Goal: Task Accomplishment & Management: Use online tool/utility

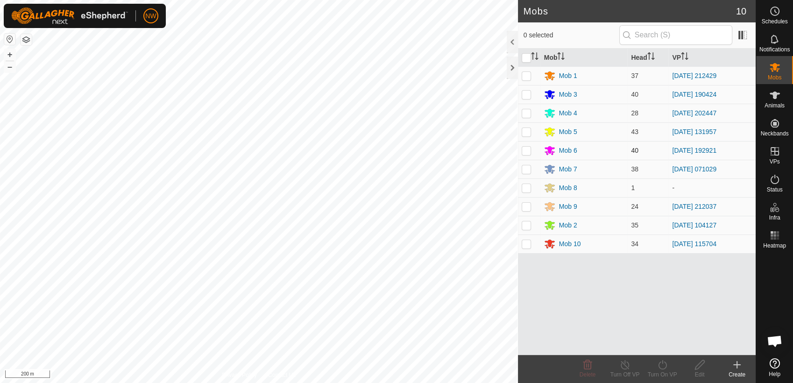
click at [529, 150] on p-checkbox at bounding box center [526, 150] width 9 height 7
checkbox input "true"
click at [665, 365] on icon at bounding box center [663, 364] width 12 height 11
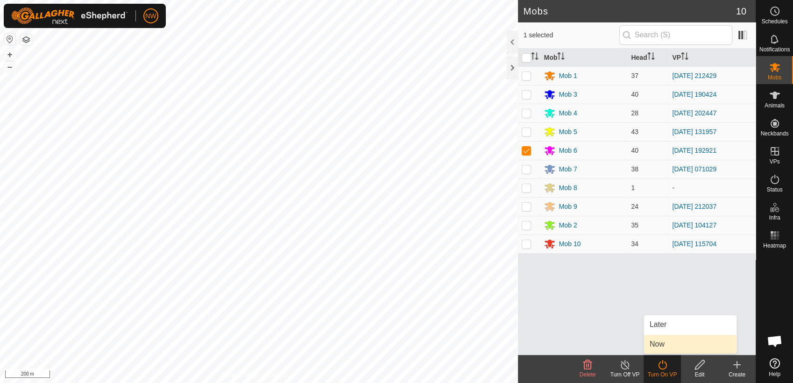
click at [661, 341] on link "Now" at bounding box center [690, 344] width 92 height 19
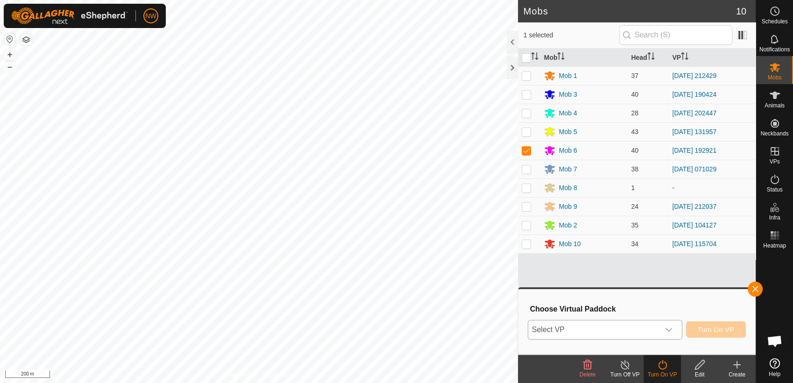
click at [672, 327] on icon "dropdown trigger" at bounding box center [668, 329] width 7 height 7
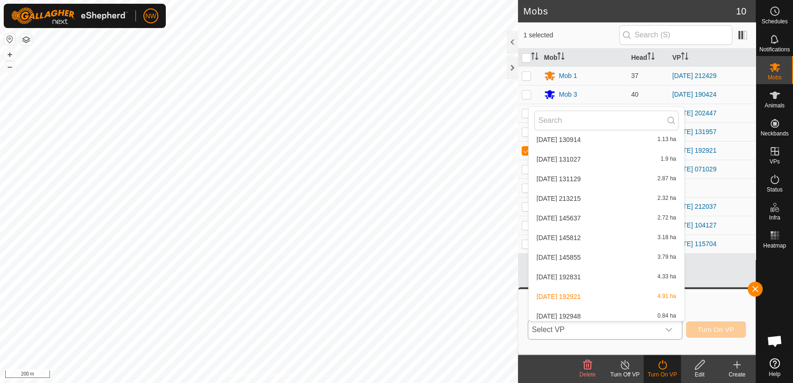
scroll to position [8622, 0]
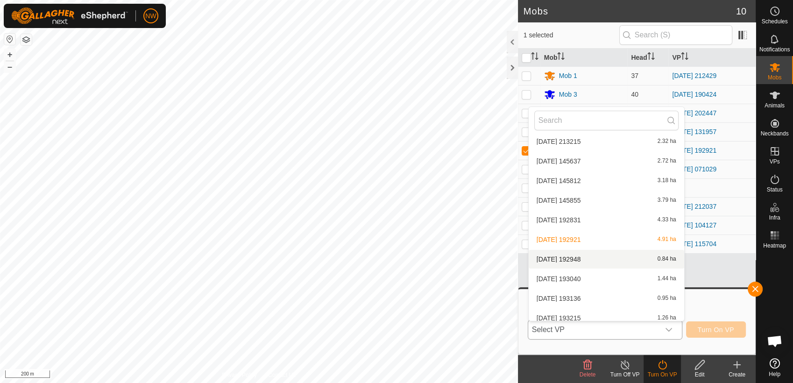
click at [575, 258] on li "2025-03-05 192948 0.84 ha" at bounding box center [607, 259] width 156 height 19
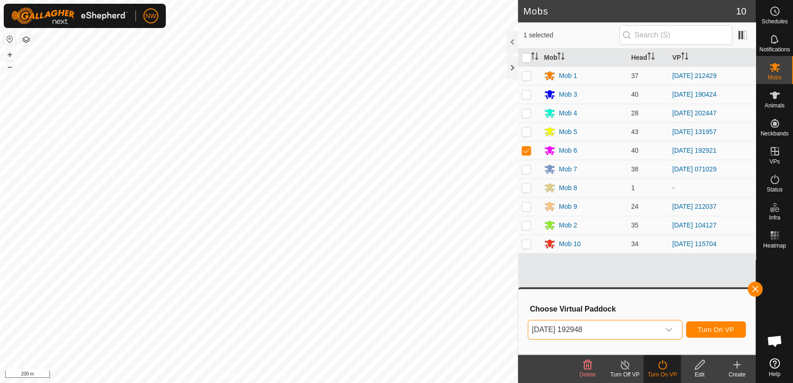
click at [669, 327] on icon "dropdown trigger" at bounding box center [668, 329] width 7 height 7
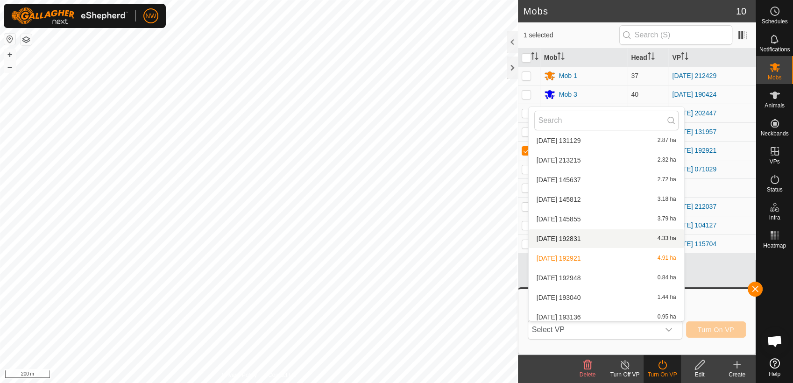
scroll to position [8621, 0]
click at [582, 273] on li "2025-03-05 193040 1.44 ha" at bounding box center [607, 279] width 156 height 19
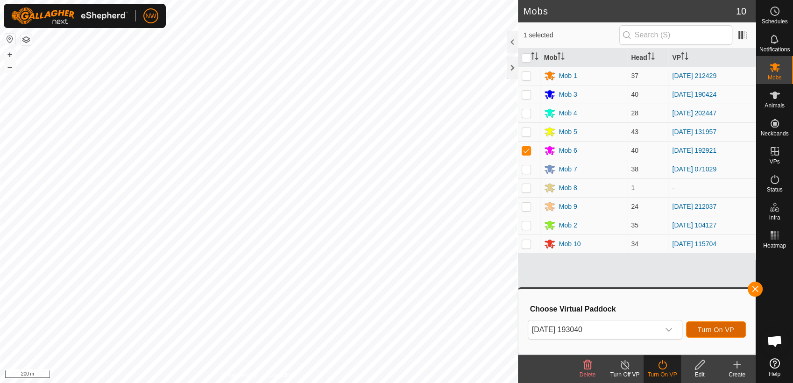
click at [709, 327] on span "Turn On VP" at bounding box center [716, 329] width 36 height 7
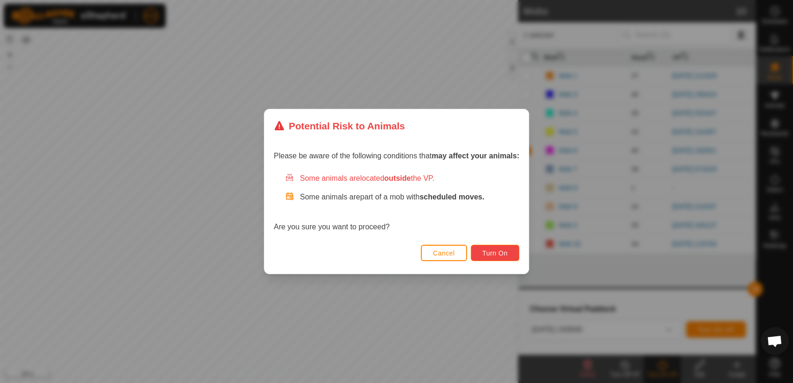
click at [497, 250] on span "Turn On" at bounding box center [495, 252] width 25 height 7
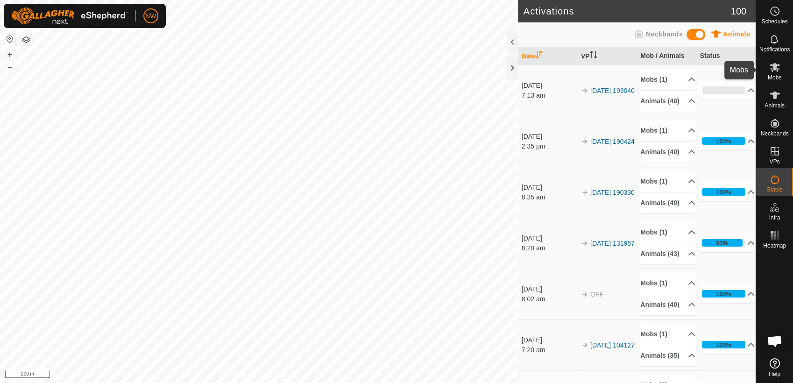
click at [775, 73] on es-mob-svg-icon at bounding box center [775, 67] width 17 height 15
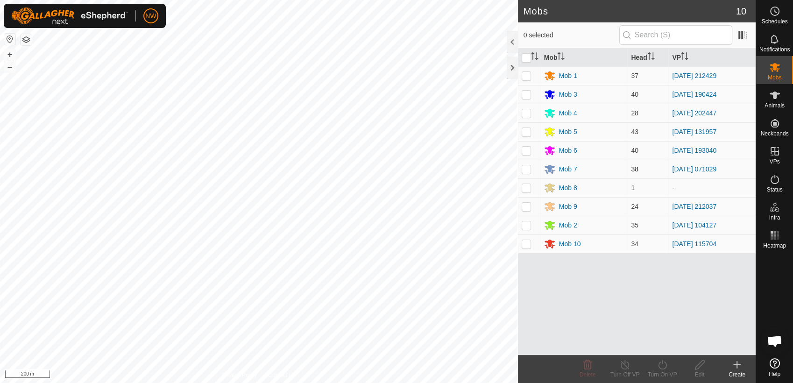
click at [528, 169] on p-checkbox at bounding box center [526, 168] width 9 height 7
checkbox input "true"
click at [662, 366] on icon at bounding box center [663, 364] width 12 height 11
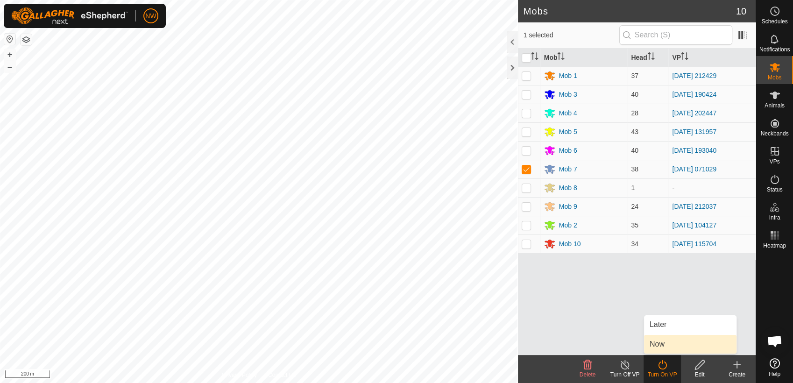
click at [660, 341] on link "Now" at bounding box center [690, 344] width 92 height 19
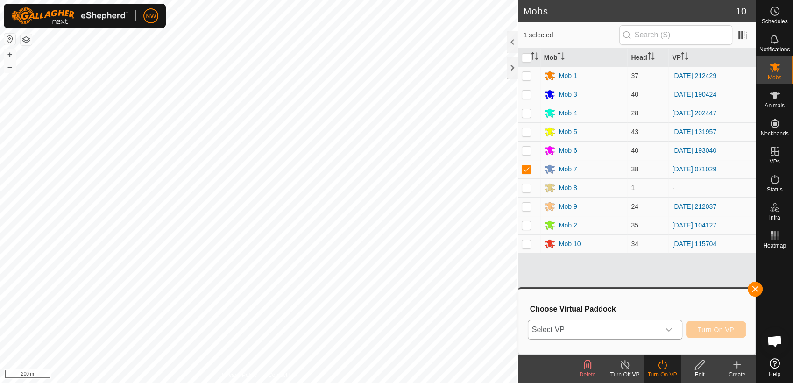
click at [671, 327] on icon "dropdown trigger" at bounding box center [668, 329] width 7 height 7
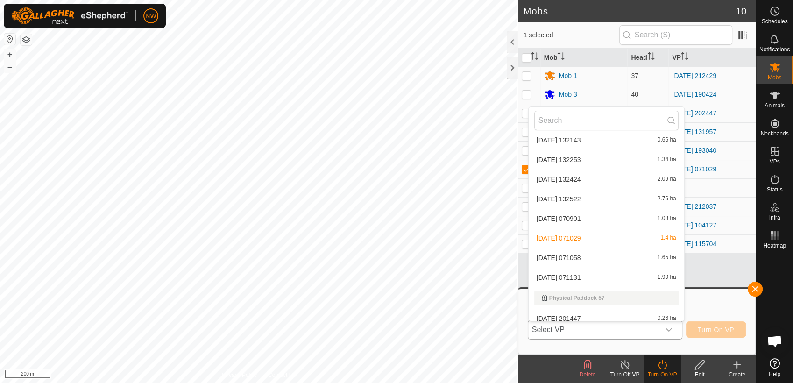
scroll to position [6966, 0]
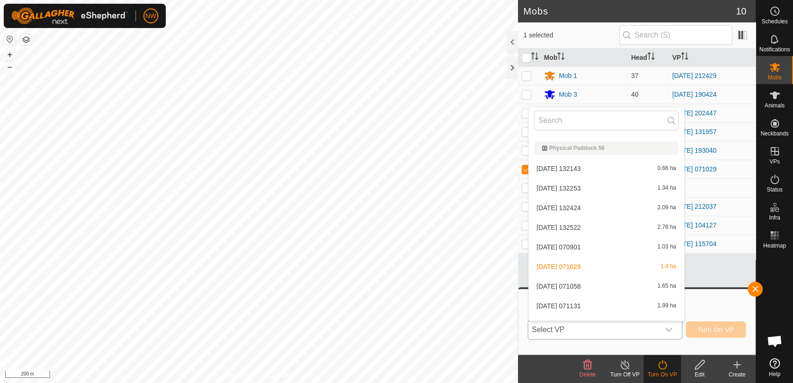
click at [578, 302] on li "2025-06-29 071131 1.99 ha" at bounding box center [607, 306] width 156 height 19
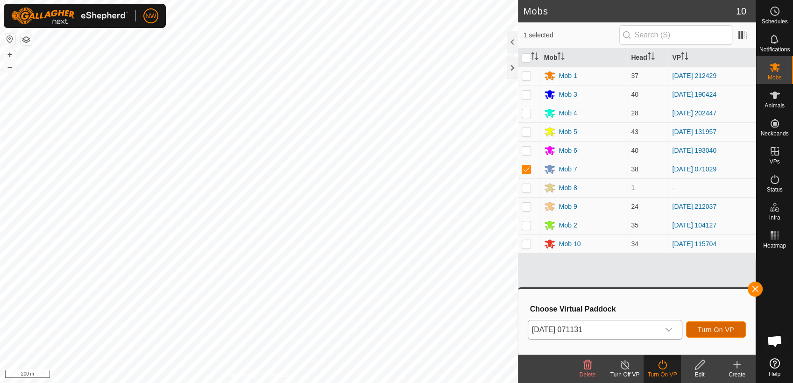
click at [706, 327] on span "Turn On VP" at bounding box center [716, 329] width 36 height 7
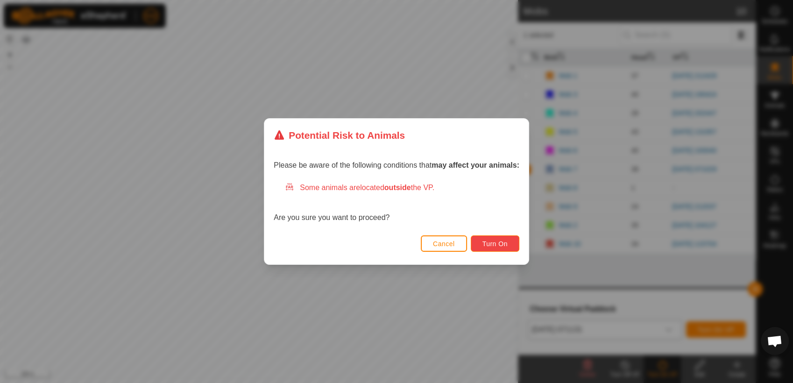
click at [501, 243] on span "Turn On" at bounding box center [495, 243] width 25 height 7
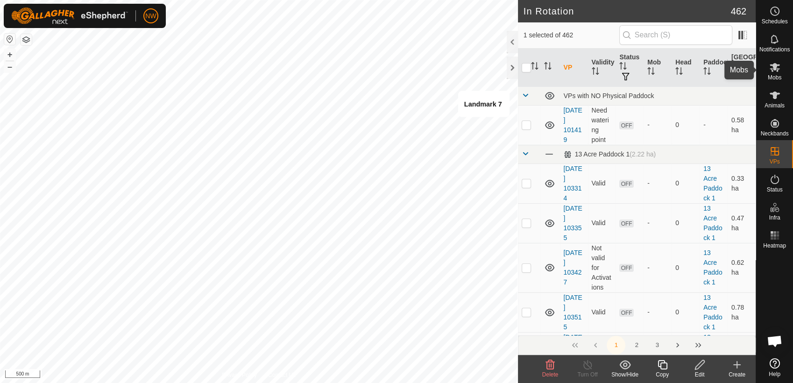
click at [776, 68] on icon at bounding box center [774, 67] width 11 height 11
click at [773, 73] on es-mob-svg-icon at bounding box center [775, 67] width 17 height 15
click at [772, 71] on icon at bounding box center [775, 67] width 10 height 9
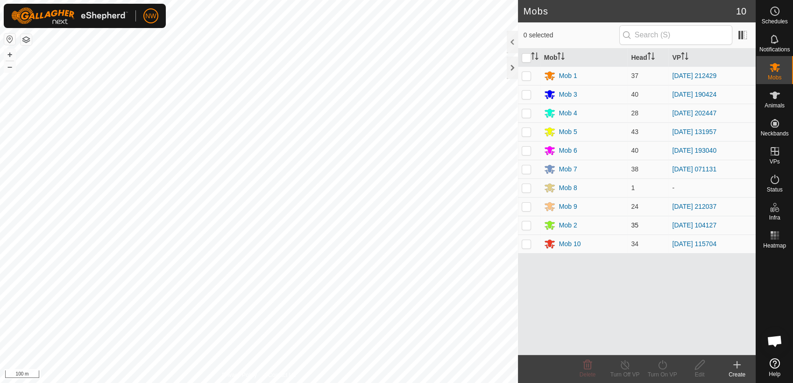
click at [524, 222] on p-checkbox at bounding box center [526, 224] width 9 height 7
checkbox input "true"
click at [659, 366] on icon at bounding box center [662, 364] width 8 height 9
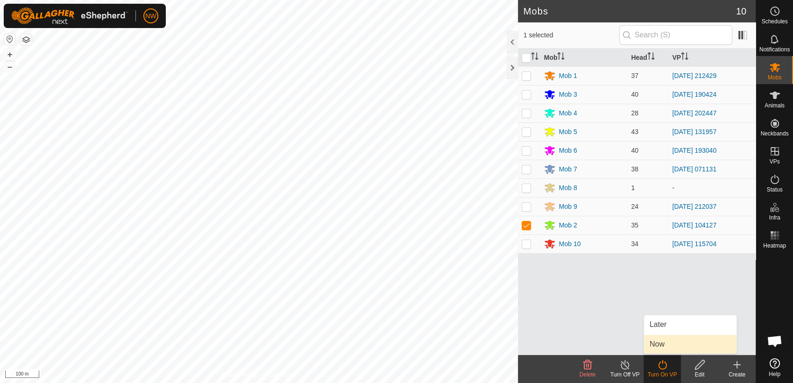
click at [658, 345] on link "Now" at bounding box center [690, 344] width 92 height 19
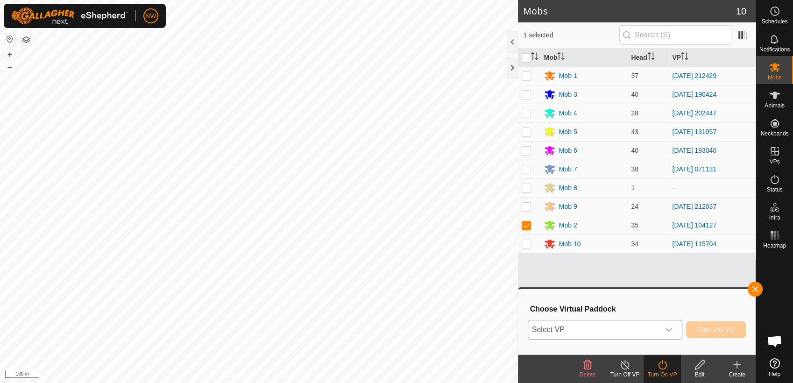
click at [672, 327] on icon "dropdown trigger" at bounding box center [668, 329] width 7 height 7
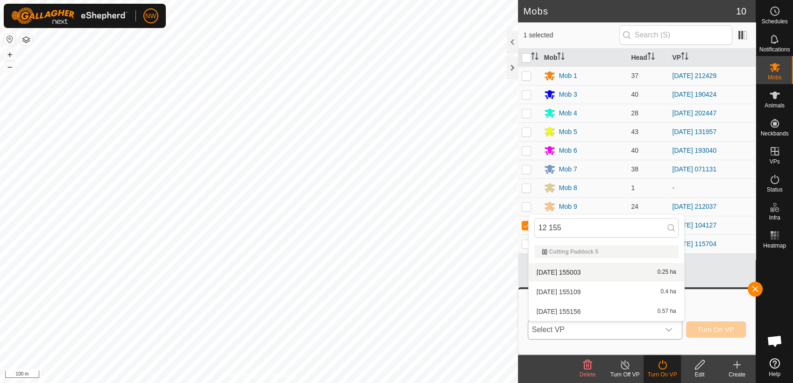
type input "12 155"
click at [567, 269] on li "2025-07-12 155003 0.25 ha" at bounding box center [607, 272] width 156 height 19
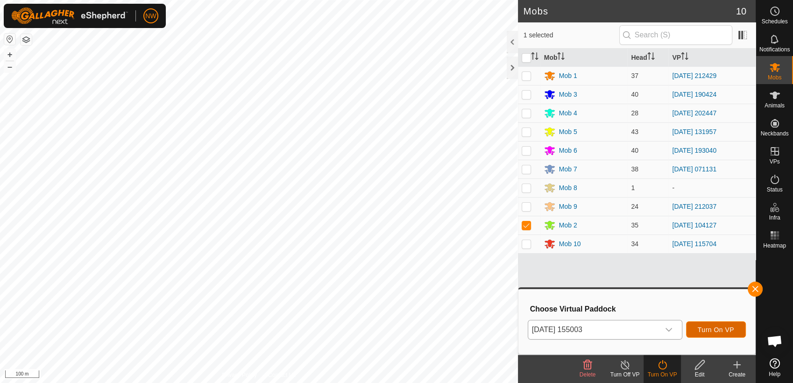
click at [715, 328] on span "Turn On VP" at bounding box center [716, 329] width 36 height 7
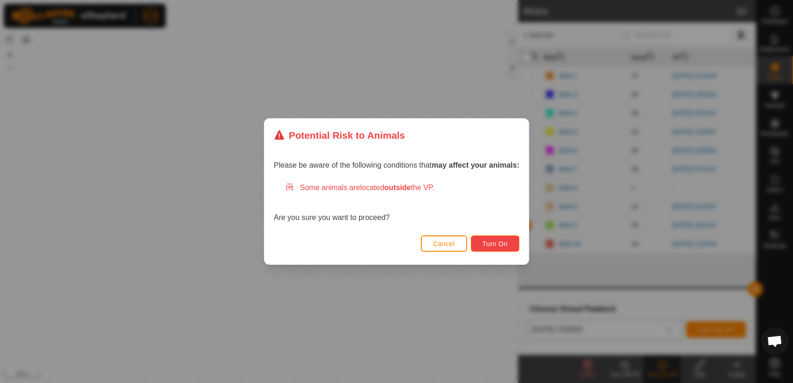
click at [490, 242] on span "Turn On" at bounding box center [495, 243] width 25 height 7
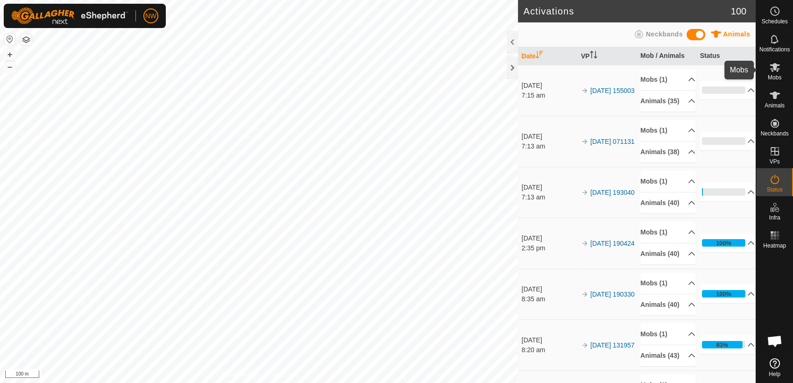
click at [779, 73] on es-mob-svg-icon at bounding box center [775, 67] width 17 height 15
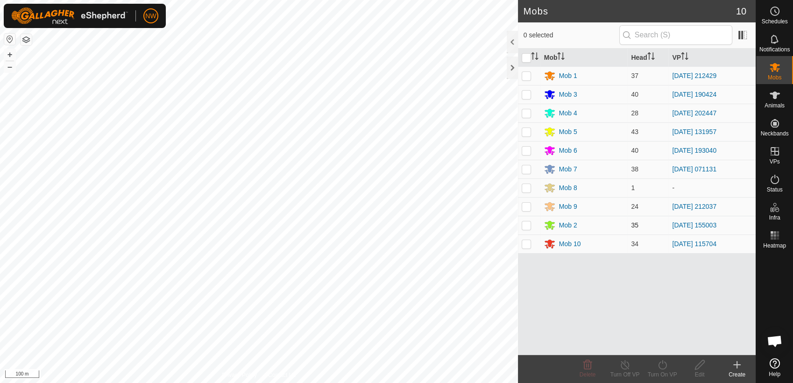
click at [529, 223] on p-checkbox at bounding box center [526, 224] width 9 height 7
checkbox input "true"
click at [626, 364] on icon at bounding box center [625, 364] width 12 height 11
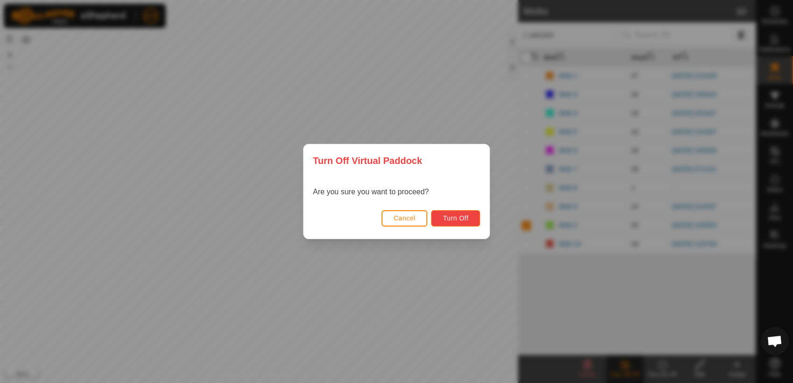
click at [463, 215] on span "Turn Off" at bounding box center [456, 217] width 26 height 7
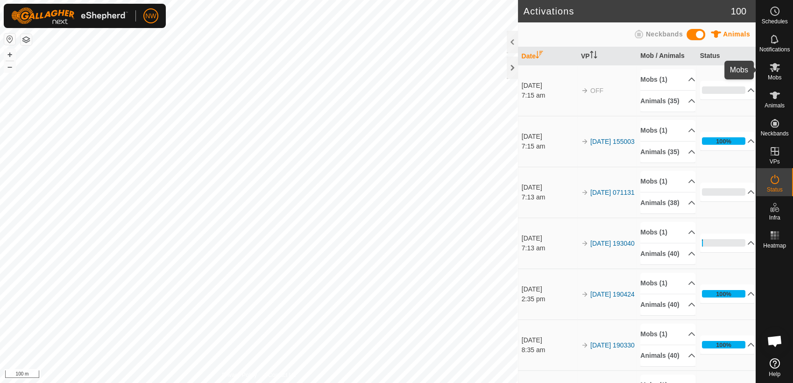
click at [777, 69] on icon at bounding box center [774, 67] width 11 height 11
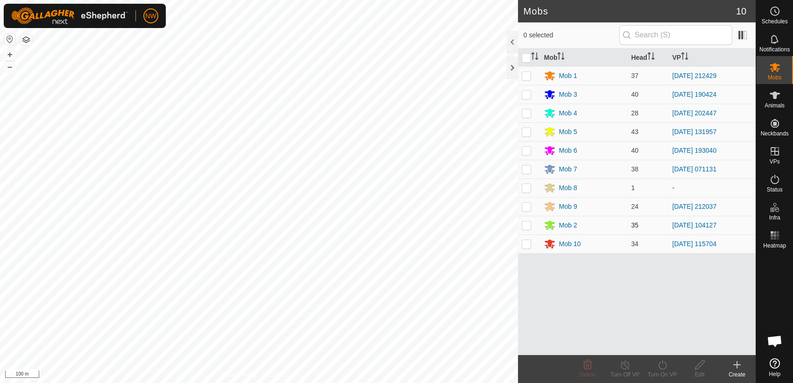
click at [530, 225] on p-checkbox at bounding box center [526, 224] width 9 height 7
checkbox input "true"
click at [665, 363] on icon at bounding box center [662, 364] width 8 height 9
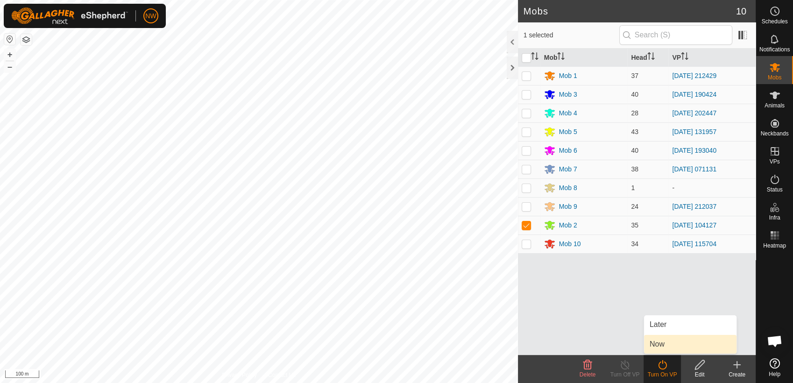
click at [662, 345] on link "Now" at bounding box center [690, 344] width 92 height 19
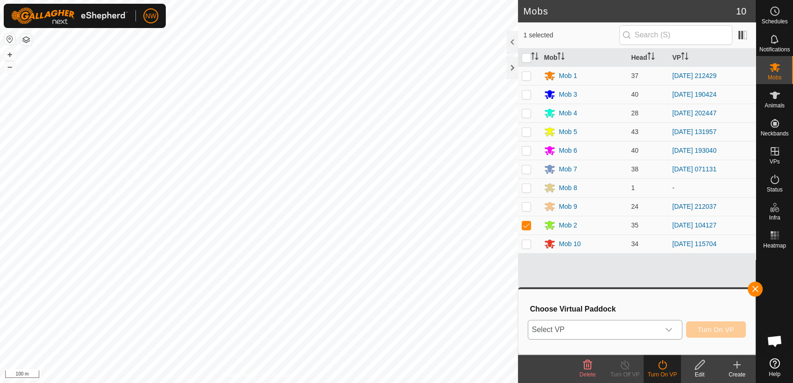
click at [673, 329] on icon "dropdown trigger" at bounding box center [668, 329] width 7 height 7
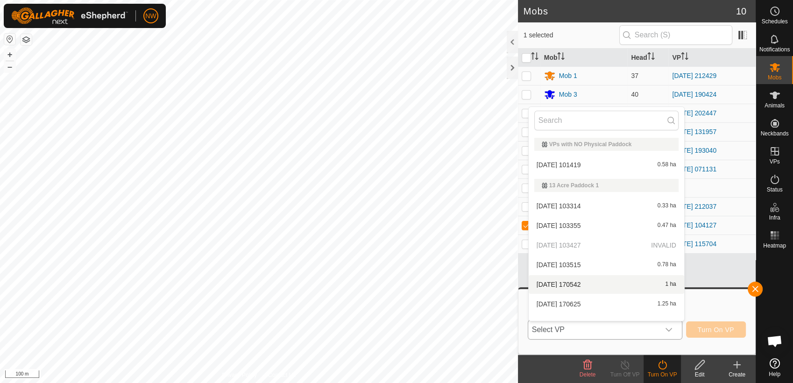
scroll to position [12, 0]
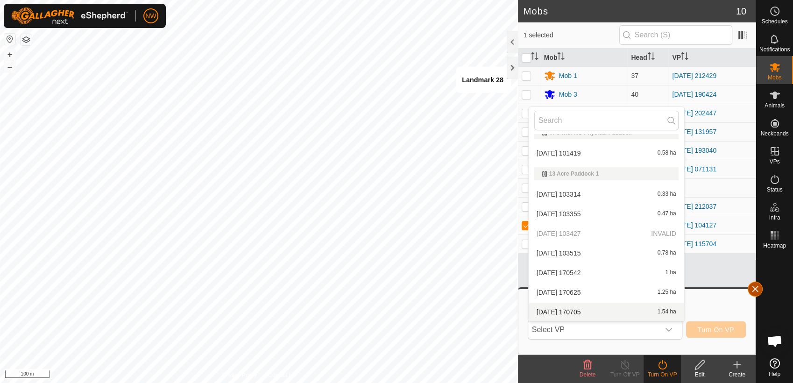
click at [760, 286] on button "button" at bounding box center [755, 289] width 15 height 15
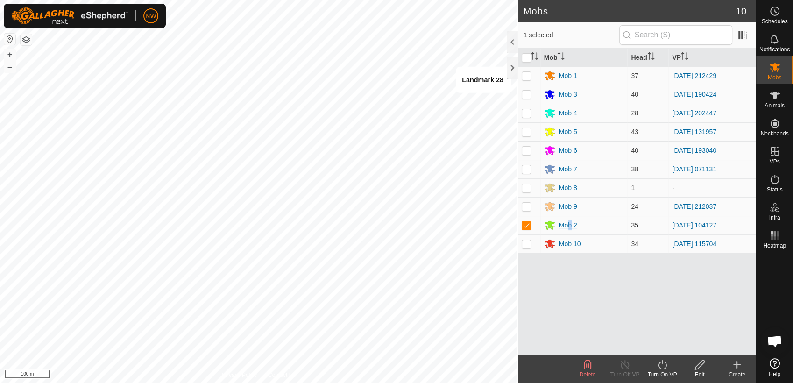
click at [570, 222] on div "Mob 2" at bounding box center [568, 225] width 18 height 10
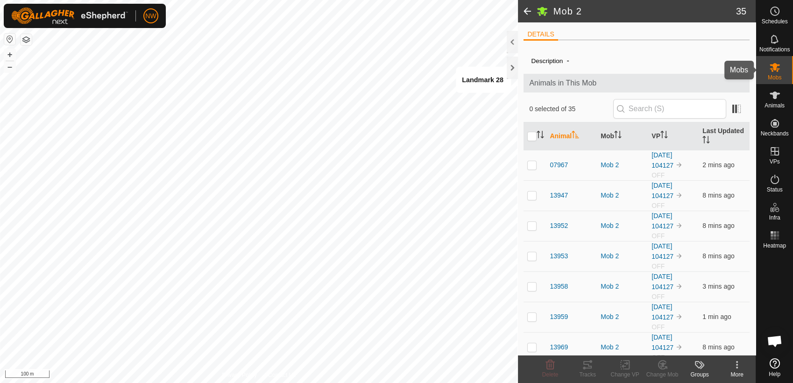
click at [775, 73] on es-mob-svg-icon at bounding box center [775, 67] width 17 height 15
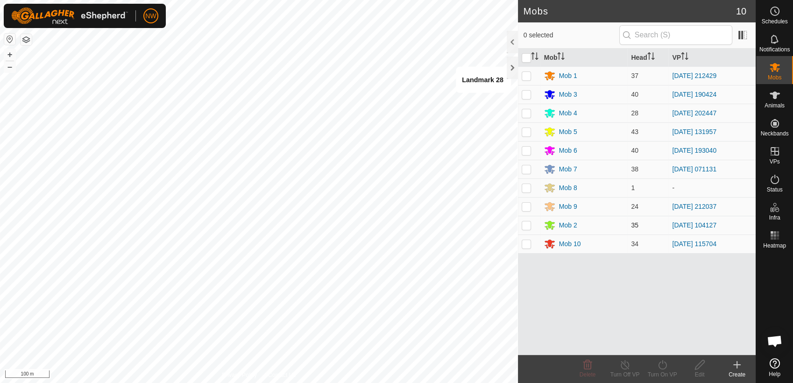
drag, startPoint x: 526, startPoint y: 224, endPoint x: 527, endPoint y: 229, distance: 5.7
click at [526, 224] on p-checkbox at bounding box center [526, 224] width 9 height 7
checkbox input "true"
click at [661, 366] on icon at bounding box center [663, 364] width 12 height 11
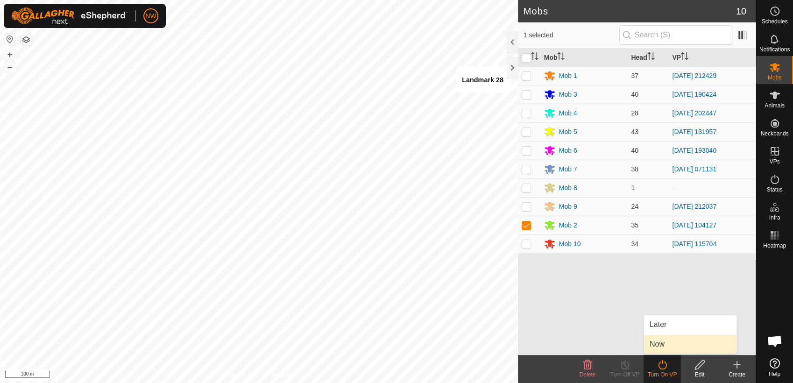
click at [660, 345] on link "Now" at bounding box center [690, 344] width 92 height 19
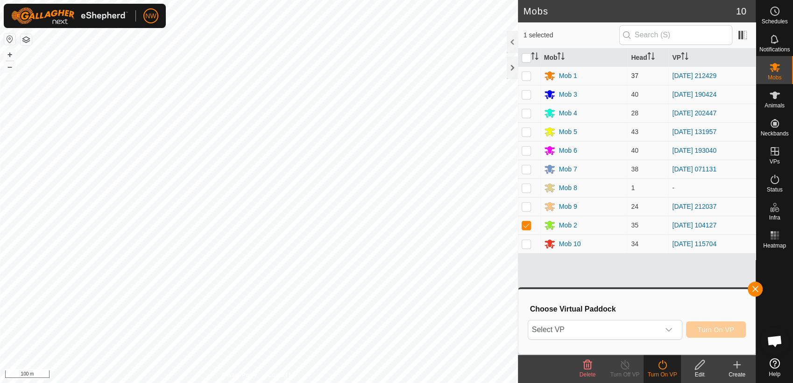
click at [527, 73] on p-checkbox at bounding box center [526, 75] width 9 height 7
checkbox input "true"
click at [528, 227] on p-checkbox at bounding box center [526, 224] width 9 height 7
checkbox input "false"
click at [662, 368] on icon at bounding box center [663, 364] width 12 height 11
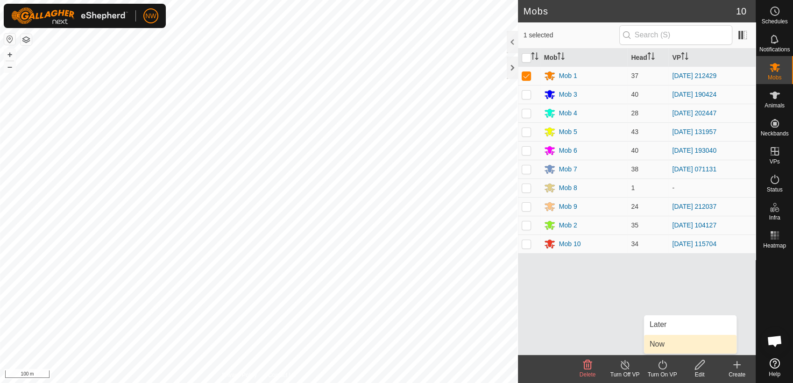
click at [668, 344] on link "Now" at bounding box center [690, 344] width 92 height 19
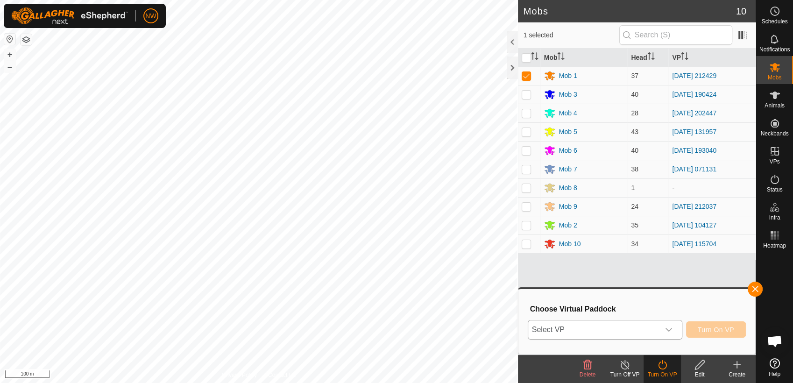
click at [673, 326] on icon "dropdown trigger" at bounding box center [668, 329] width 7 height 7
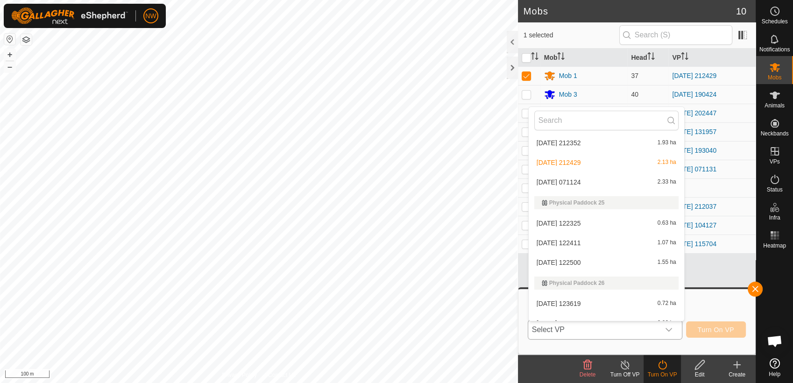
scroll to position [4938, 0]
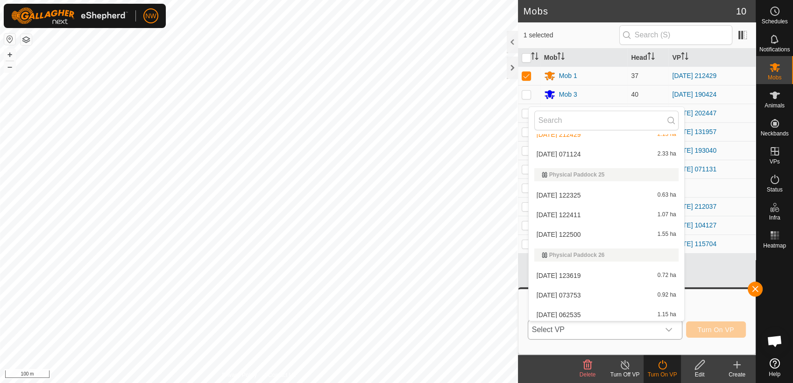
click at [577, 149] on li "2025-03-03 071124 2.33 ha" at bounding box center [607, 154] width 156 height 19
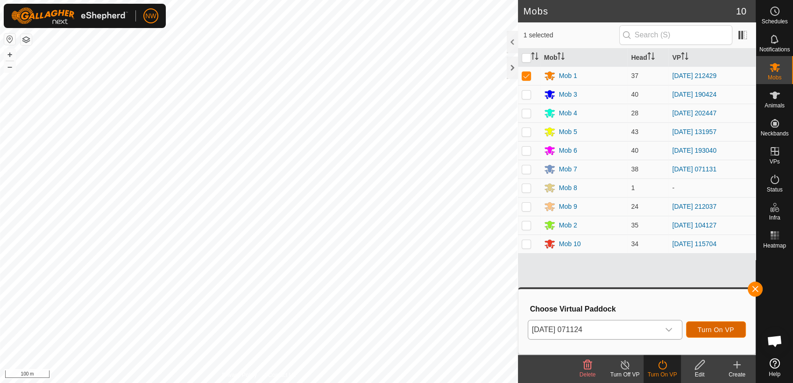
click at [717, 326] on span "Turn On VP" at bounding box center [716, 329] width 36 height 7
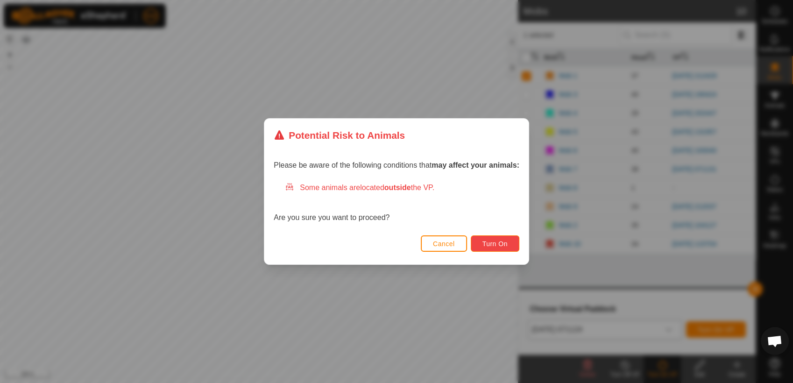
click at [508, 238] on button "Turn On" at bounding box center [495, 243] width 49 height 16
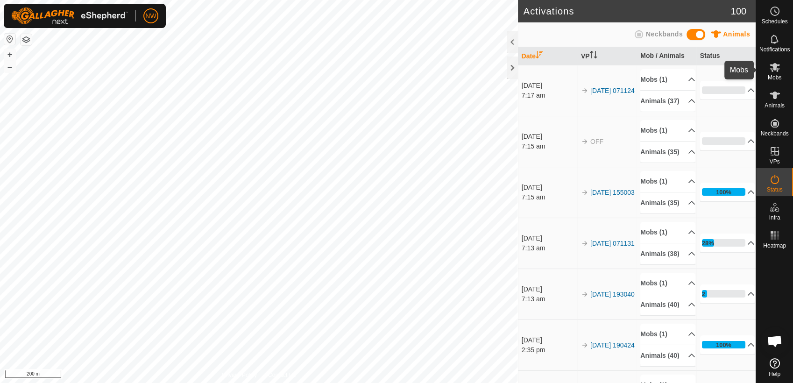
click at [778, 75] on span "Mobs" at bounding box center [775, 78] width 14 height 6
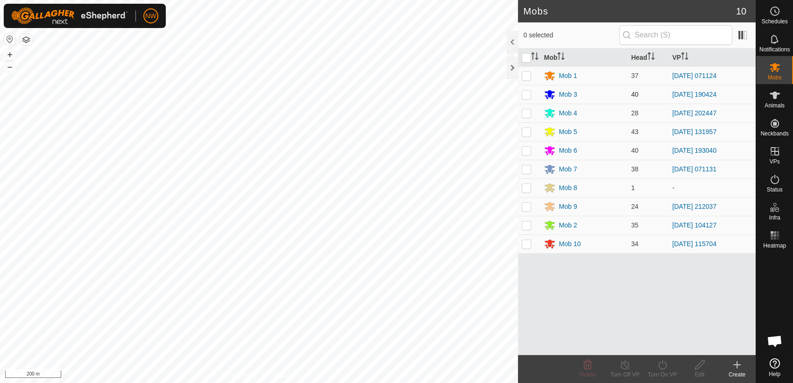
click at [528, 92] on p-checkbox at bounding box center [526, 94] width 9 height 7
checkbox input "true"
click at [661, 364] on icon at bounding box center [663, 364] width 12 height 11
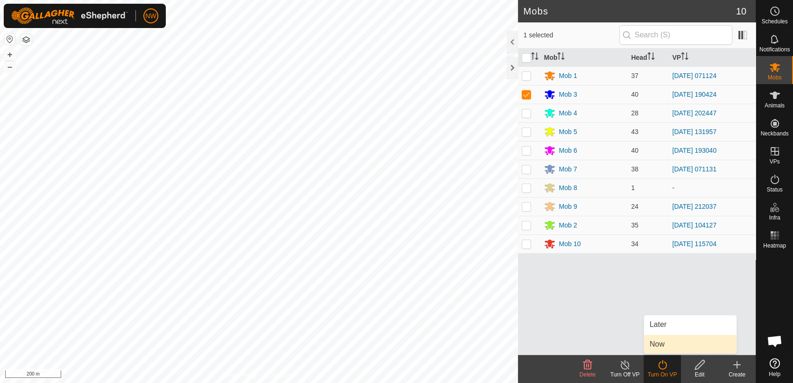
click at [665, 346] on link "Now" at bounding box center [690, 344] width 92 height 19
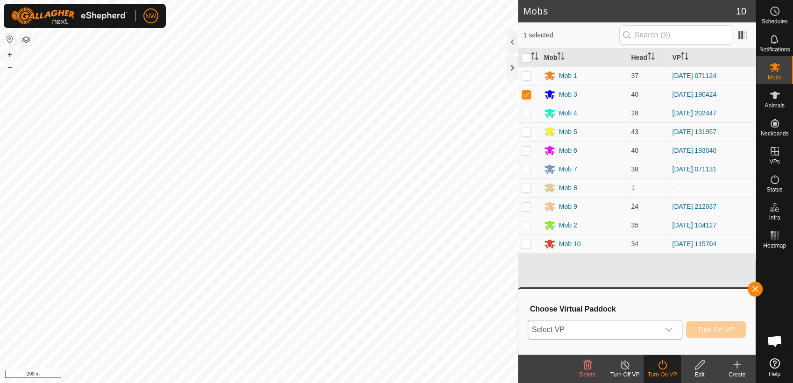
click at [672, 326] on icon "dropdown trigger" at bounding box center [668, 329] width 7 height 7
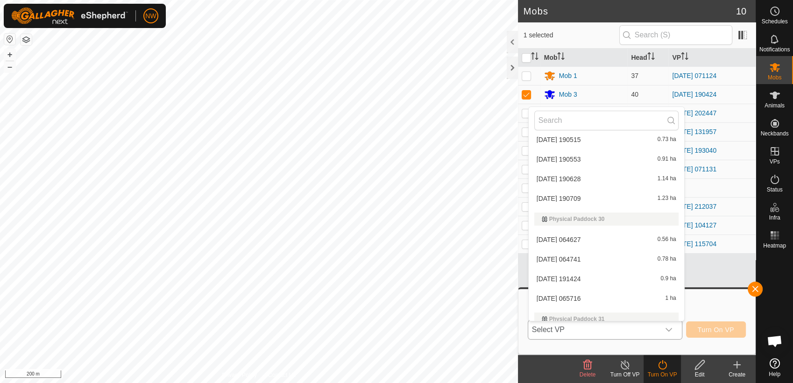
scroll to position [5338, 0]
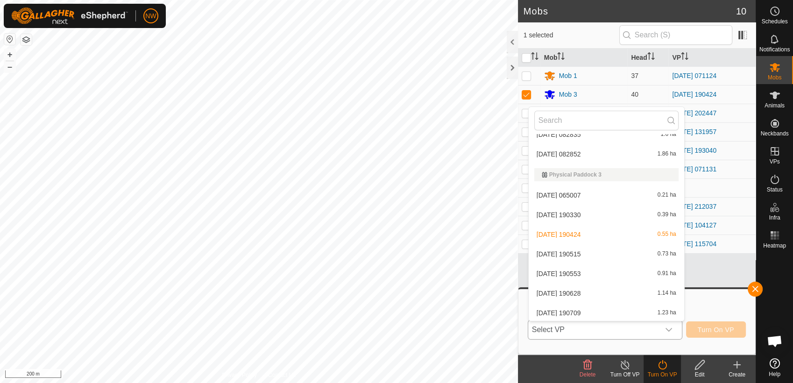
click at [572, 271] on li "2025-05-13 190553 0.91 ha" at bounding box center [607, 273] width 156 height 19
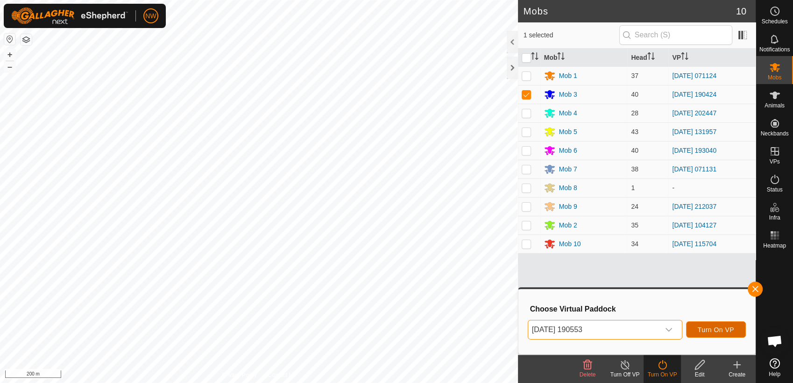
click at [718, 328] on span "Turn On VP" at bounding box center [716, 329] width 36 height 7
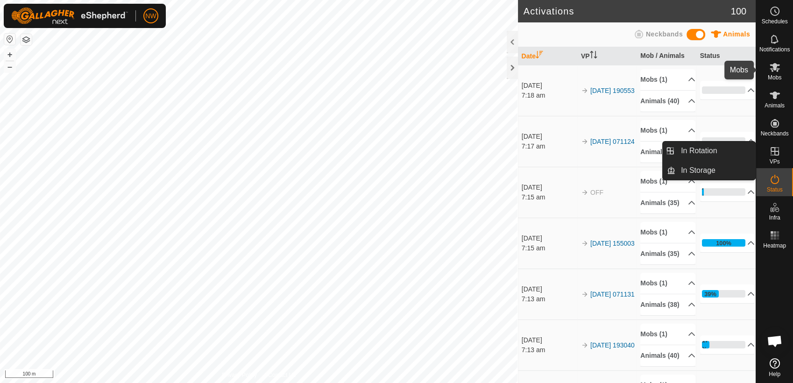
click at [778, 69] on icon at bounding box center [775, 67] width 10 height 9
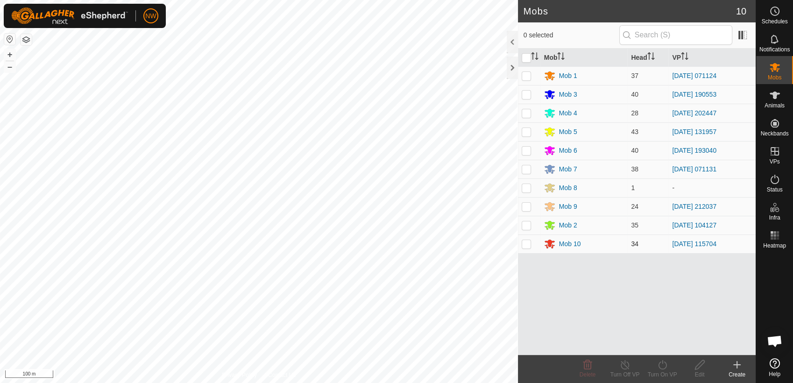
click at [526, 243] on p-checkbox at bounding box center [526, 243] width 9 height 7
checkbox input "true"
click at [661, 363] on icon at bounding box center [663, 364] width 12 height 11
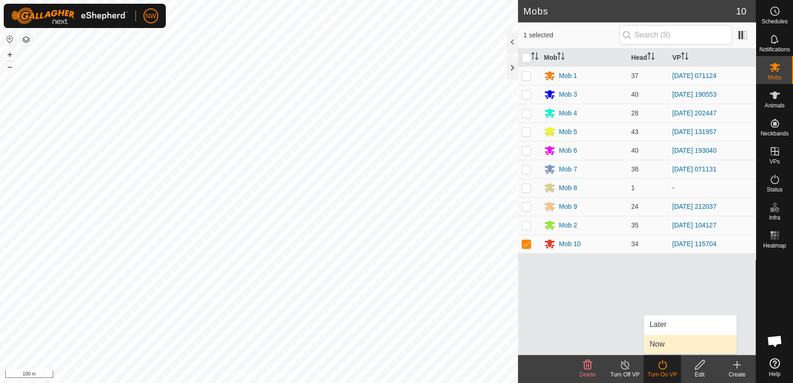
click at [665, 343] on link "Now" at bounding box center [690, 344] width 92 height 19
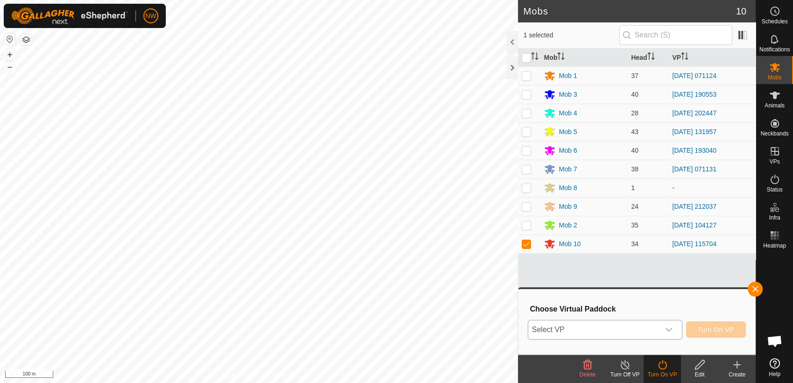
click at [668, 326] on icon "dropdown trigger" at bounding box center [668, 329] width 7 height 7
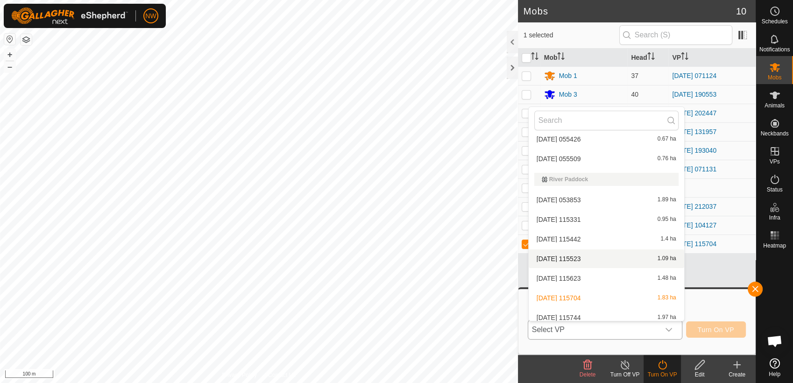
scroll to position [10502, 0]
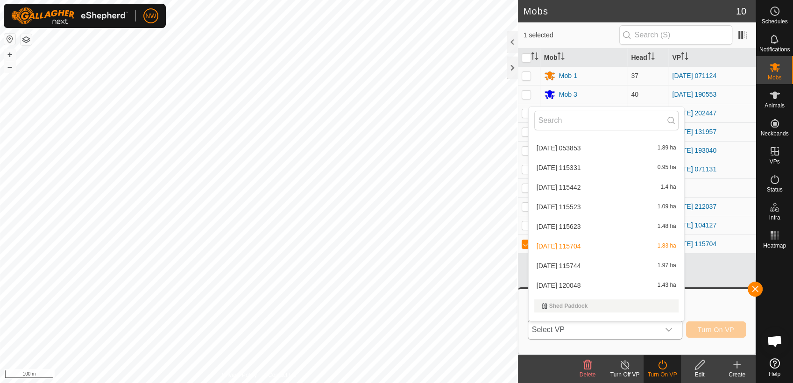
click at [579, 263] on li "2025-05-27 115744 1.97 ha" at bounding box center [607, 265] width 156 height 19
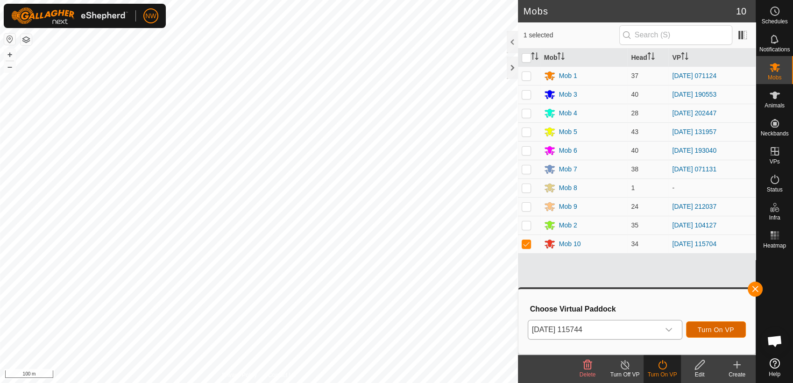
click at [711, 330] on span "Turn On VP" at bounding box center [716, 329] width 36 height 7
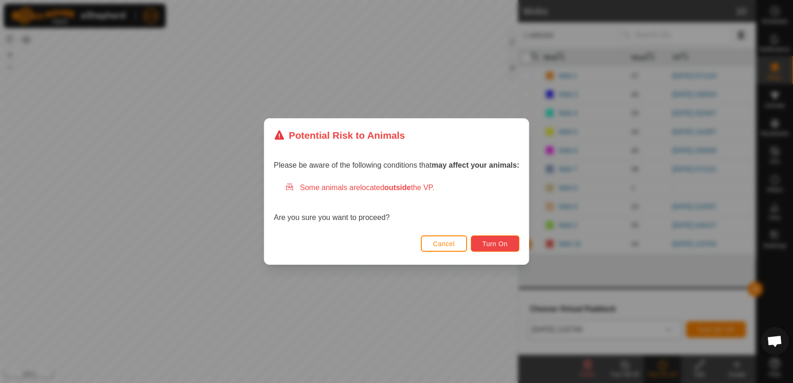
click at [509, 245] on button "Turn On" at bounding box center [495, 243] width 49 height 16
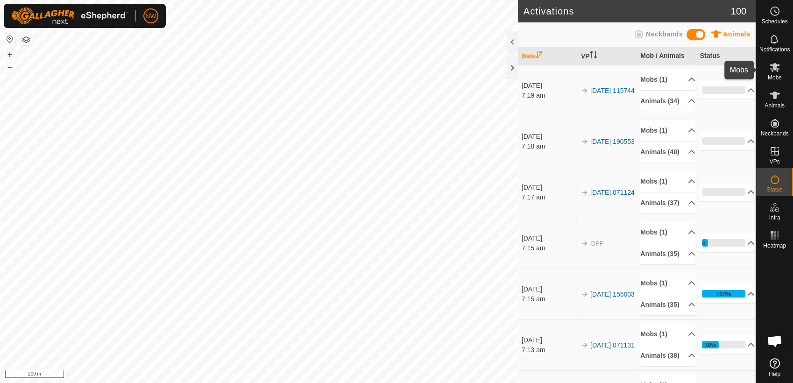
click at [780, 71] on es-mob-svg-icon at bounding box center [775, 67] width 17 height 15
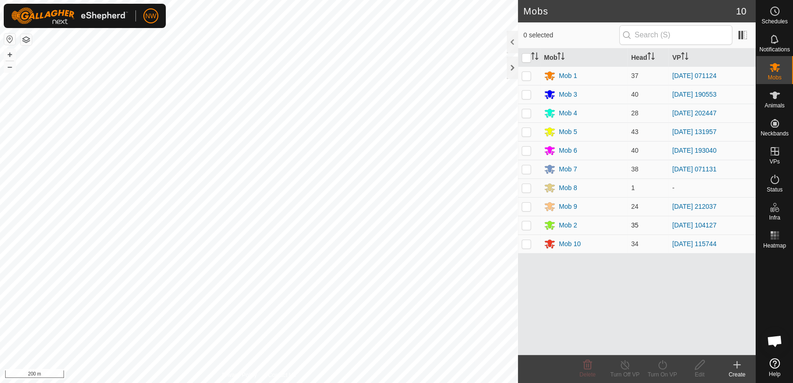
click at [524, 223] on p-checkbox at bounding box center [526, 224] width 9 height 7
checkbox input "true"
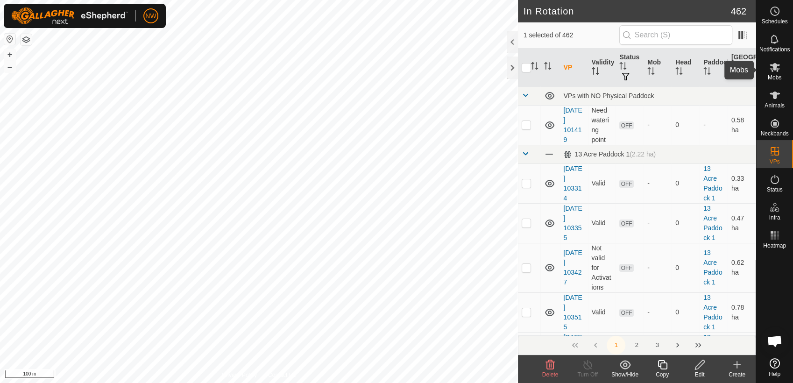
click at [774, 73] on es-mob-svg-icon at bounding box center [775, 67] width 17 height 15
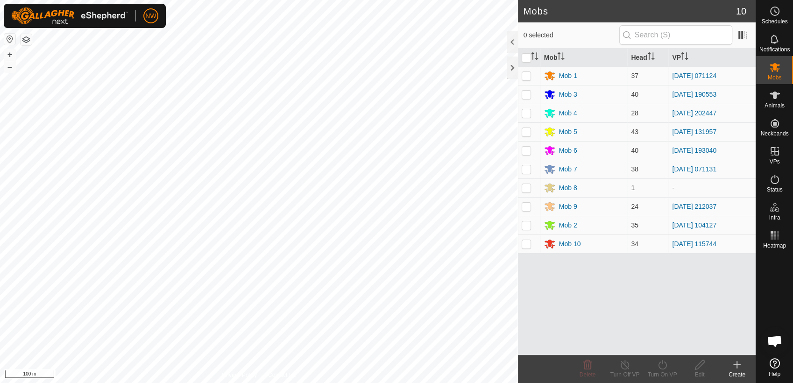
drag, startPoint x: 528, startPoint y: 221, endPoint x: 529, endPoint y: 226, distance: 4.9
click at [528, 222] on p-checkbox at bounding box center [526, 224] width 9 height 7
checkbox input "true"
click at [662, 364] on icon at bounding box center [662, 364] width 8 height 9
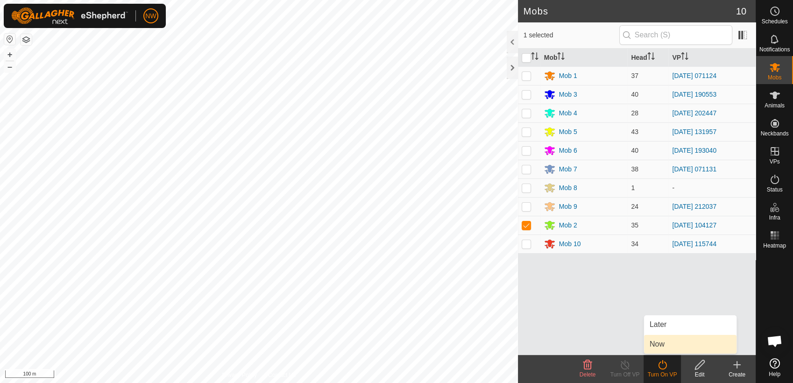
click at [659, 340] on link "Now" at bounding box center [690, 344] width 92 height 19
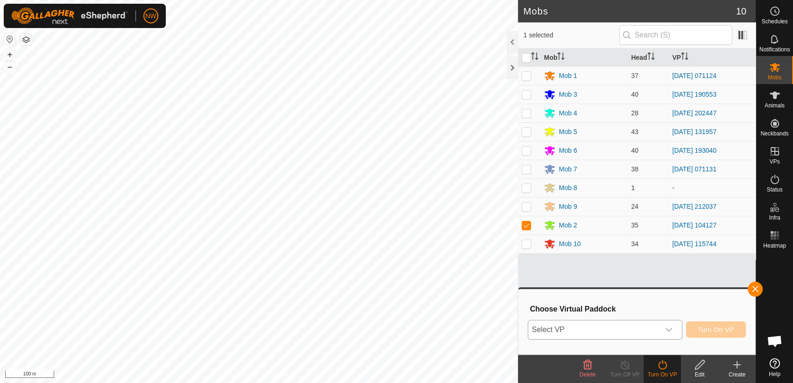
click at [671, 328] on icon "dropdown trigger" at bounding box center [668, 329] width 7 height 7
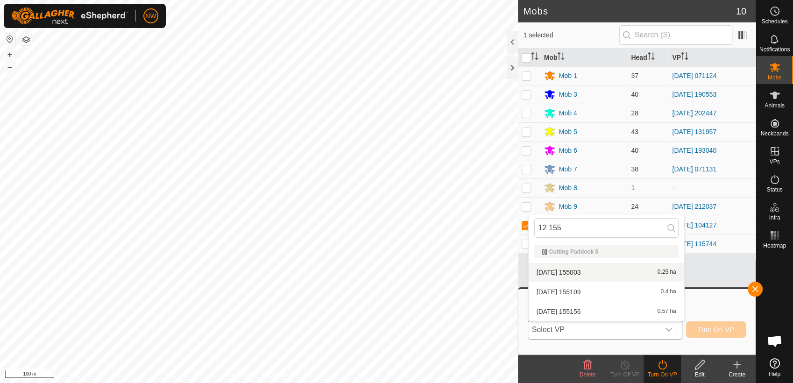
type input "12 155"
click at [572, 270] on li "2025-07-12 155003 0.25 ha" at bounding box center [607, 272] width 156 height 19
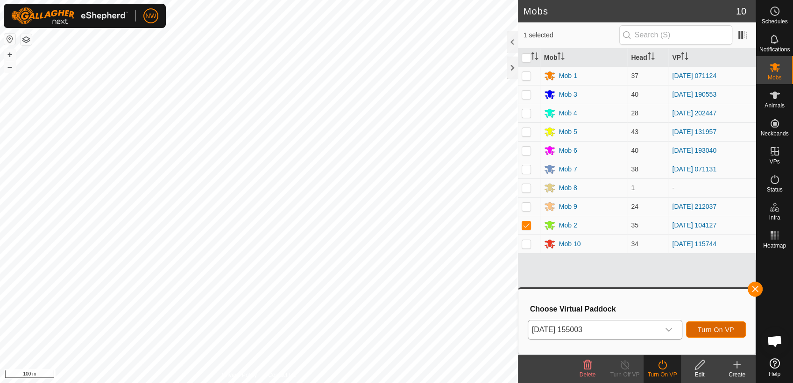
click at [708, 327] on span "Turn On VP" at bounding box center [716, 329] width 36 height 7
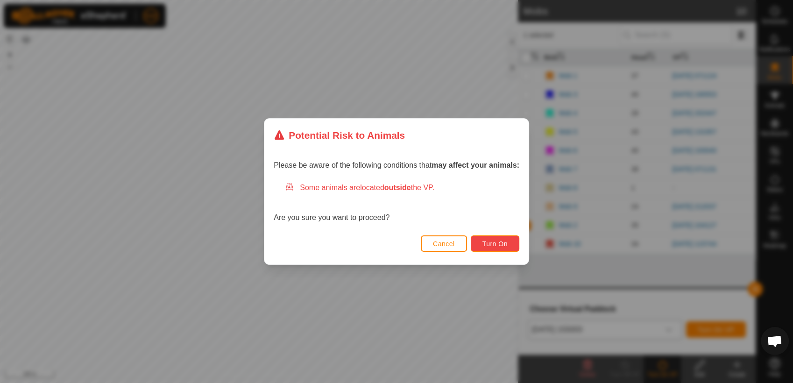
click at [502, 240] on span "Turn On" at bounding box center [495, 243] width 25 height 7
